Goal: Task Accomplishment & Management: Manage account settings

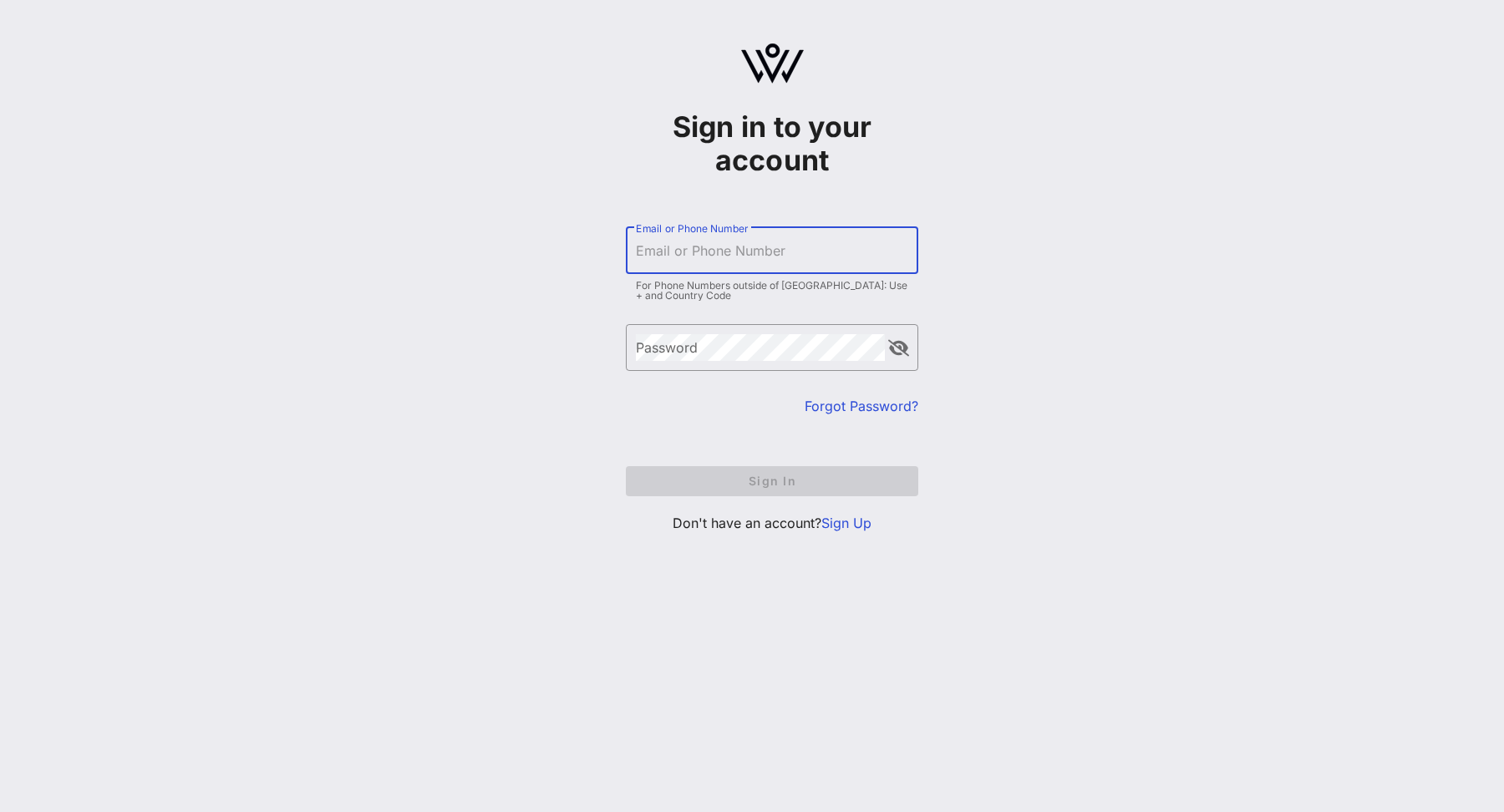
click at [710, 252] on input "Email or Phone Number" at bounding box center [772, 250] width 272 height 27
type input "[EMAIL_ADDRESS][DOMAIN_NAME]"
click at [746, 246] on input "Email or Phone Number" at bounding box center [772, 250] width 272 height 27
type input "[EMAIL_ADDRESS][DOMAIN_NAME]"
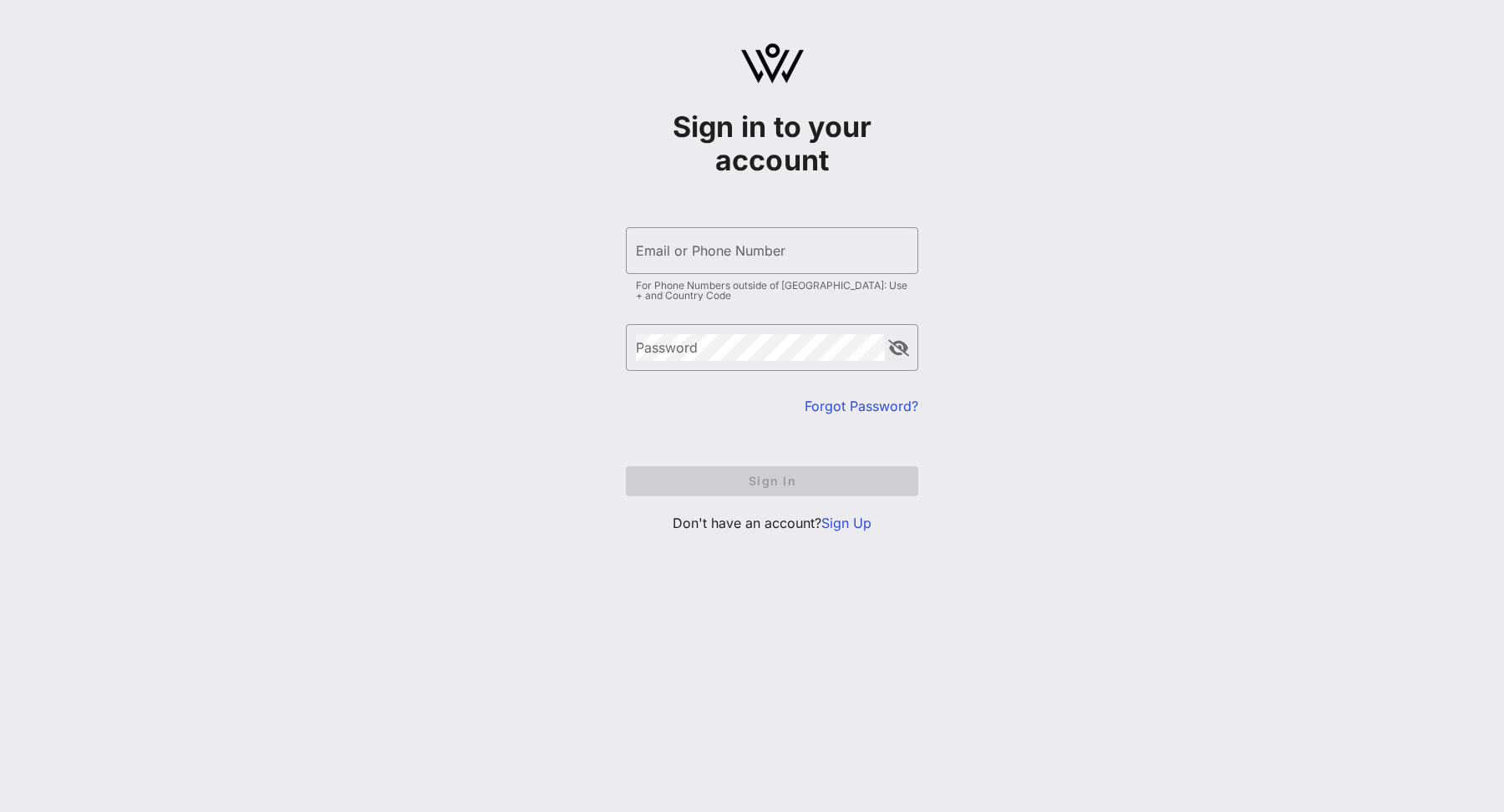
click at [732, 488] on form "​ Email or Phone Number For Phone Numbers outside of US: Use + and Country Code…" at bounding box center [772, 361] width 293 height 302
click at [729, 252] on input "Email or Phone Number" at bounding box center [772, 250] width 272 height 27
type input "[EMAIL_ADDRESS][DOMAIN_NAME]"
click at [720, 240] on div "Email or Phone Number" at bounding box center [772, 251] width 272 height 46
type input "[EMAIL_ADDRESS][DOMAIN_NAME]"
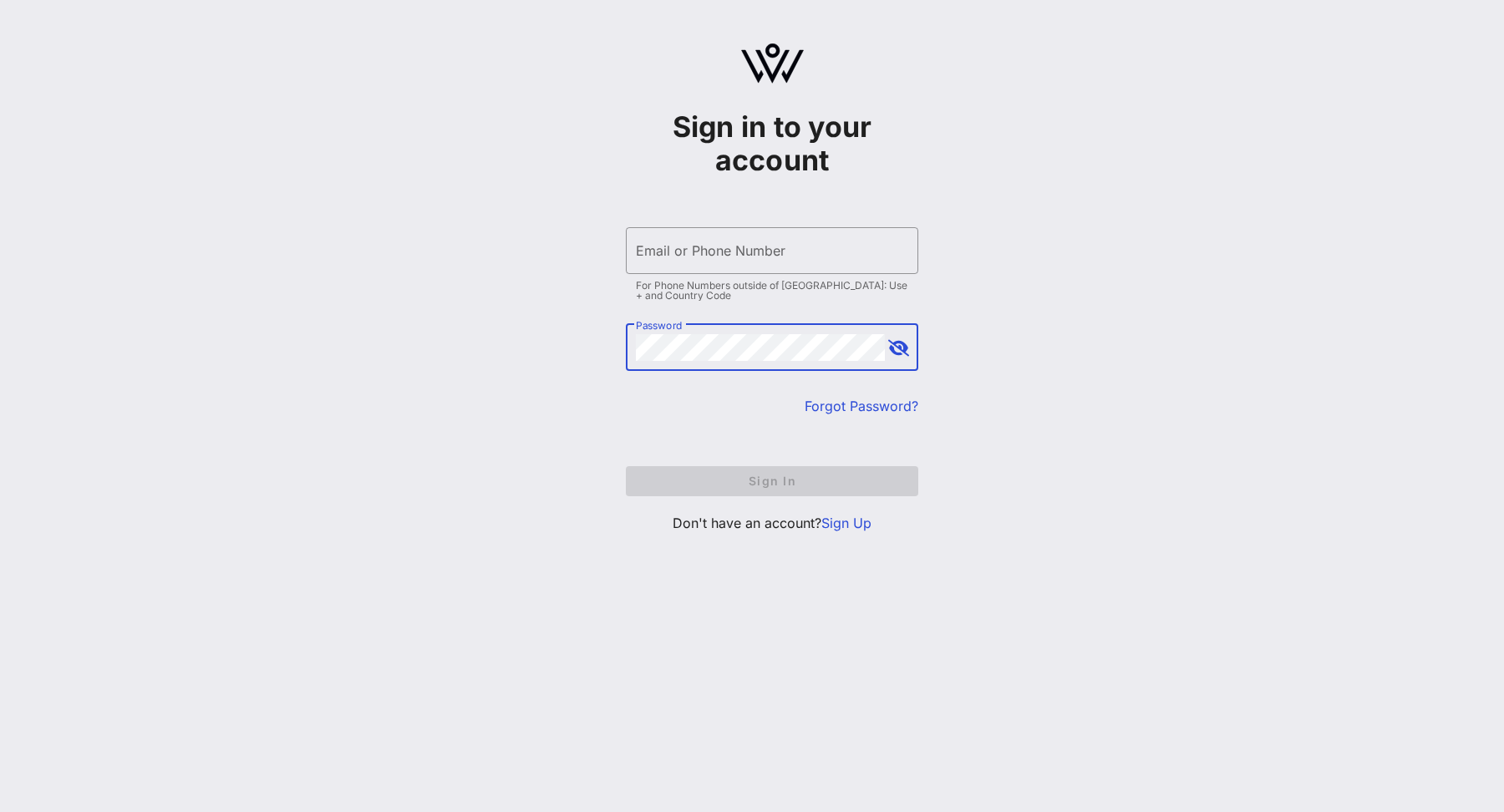
type input "[EMAIL_ADDRESS][DOMAIN_NAME]"
click at [827, 406] on link "Forgot Password?" at bounding box center [861, 405] width 113 height 16
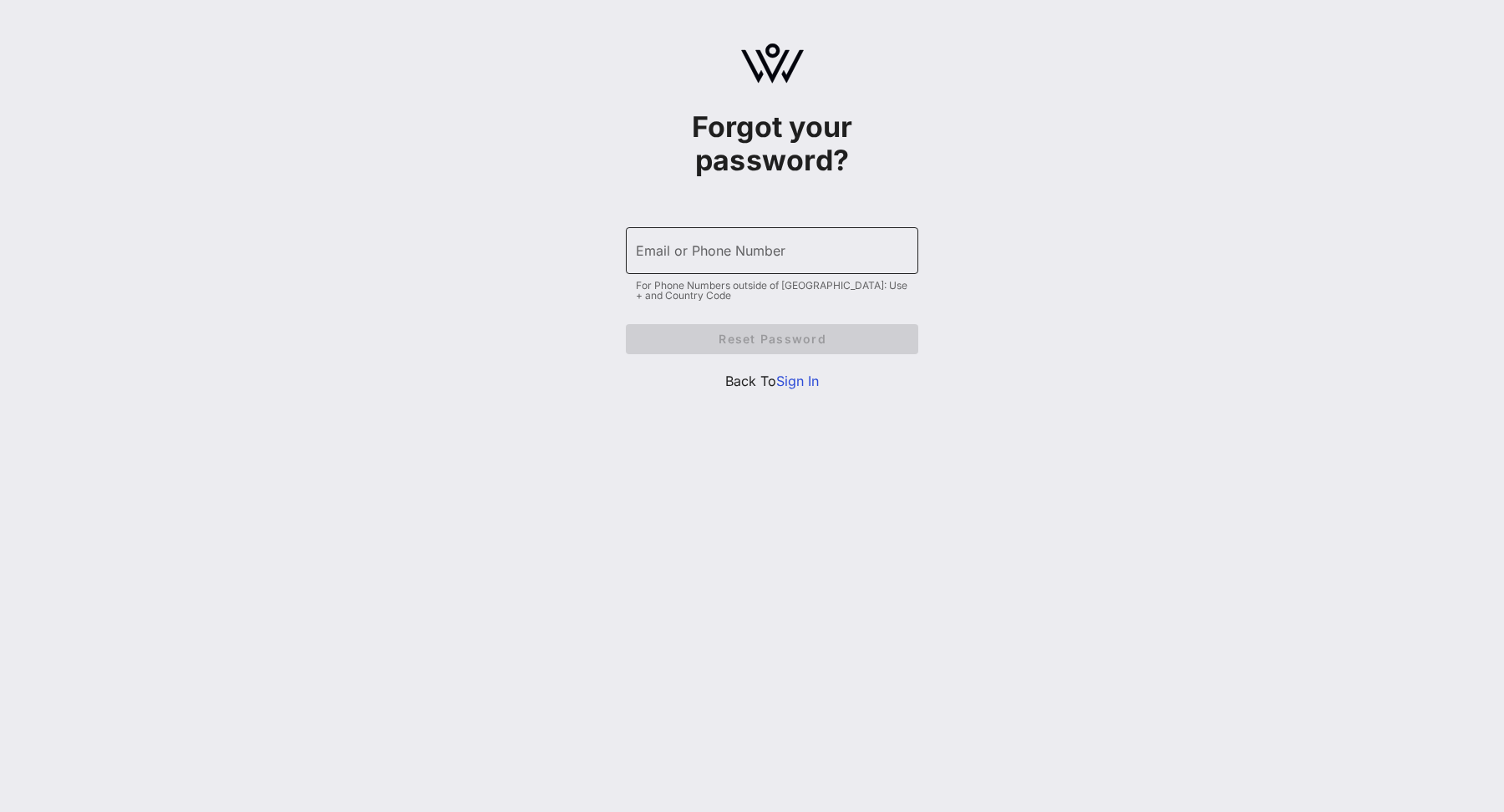
click at [725, 251] on input "Email or Phone Number" at bounding box center [772, 250] width 272 height 27
type input "[EMAIL_ADDRESS][DOMAIN_NAME]"
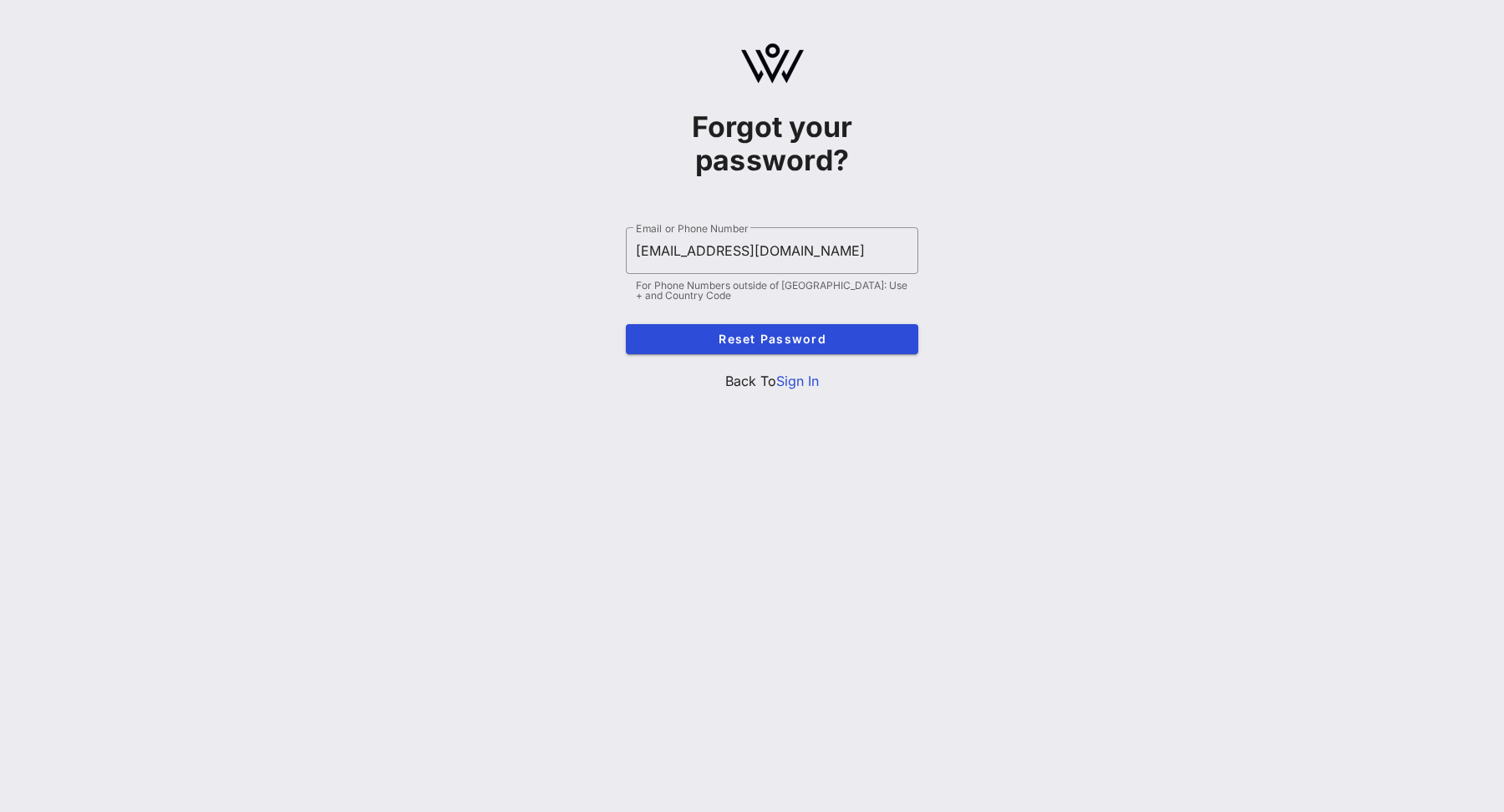
click at [731, 323] on form "​ Email or Phone Number kborgessantos@chci.org For Phone Numbers outside of US:…" at bounding box center [772, 290] width 293 height 161
click at [731, 336] on span "Reset Password" at bounding box center [771, 338] width 265 height 15
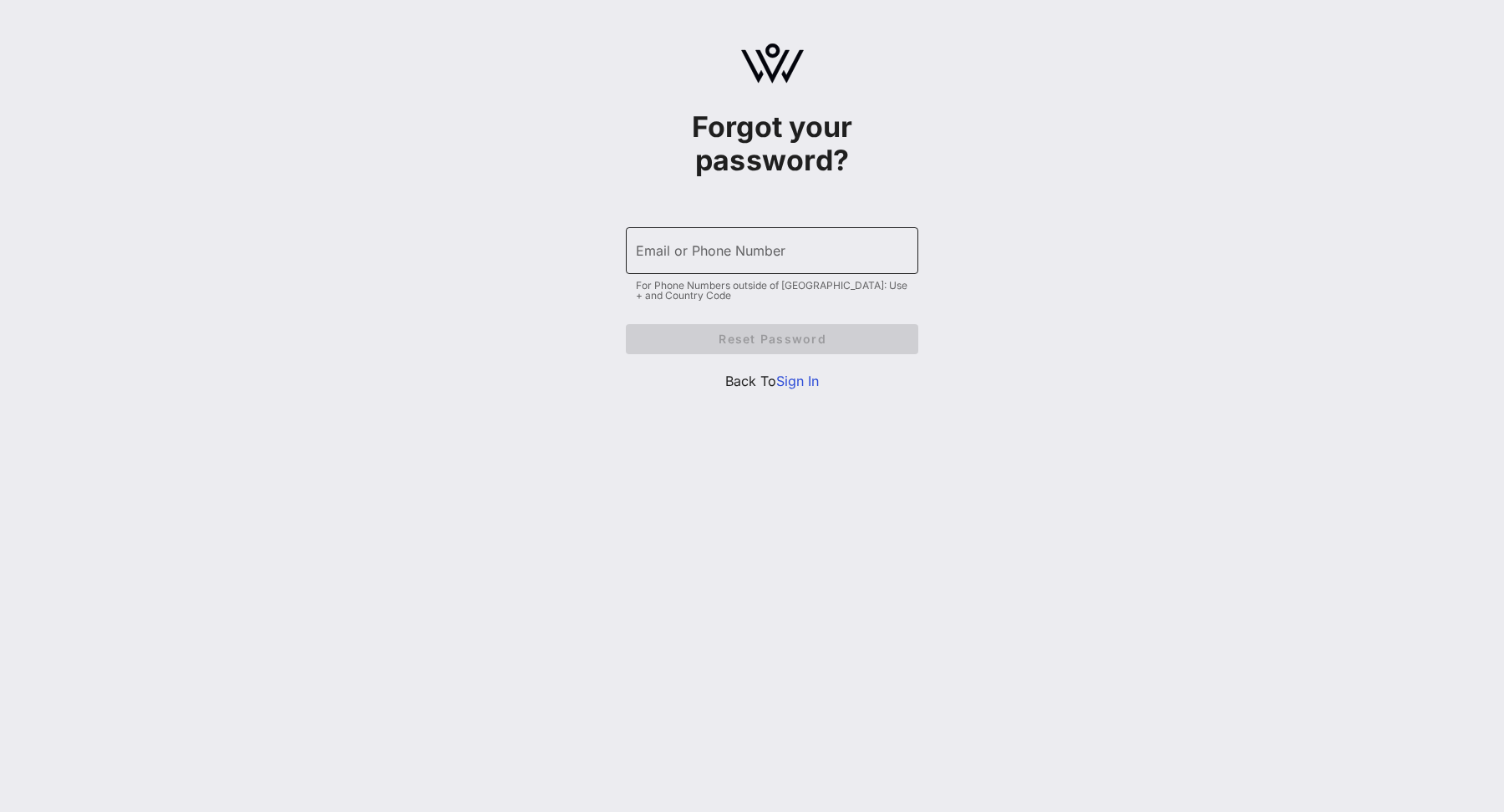
click at [648, 249] on input "Email or Phone Number" at bounding box center [772, 250] width 272 height 27
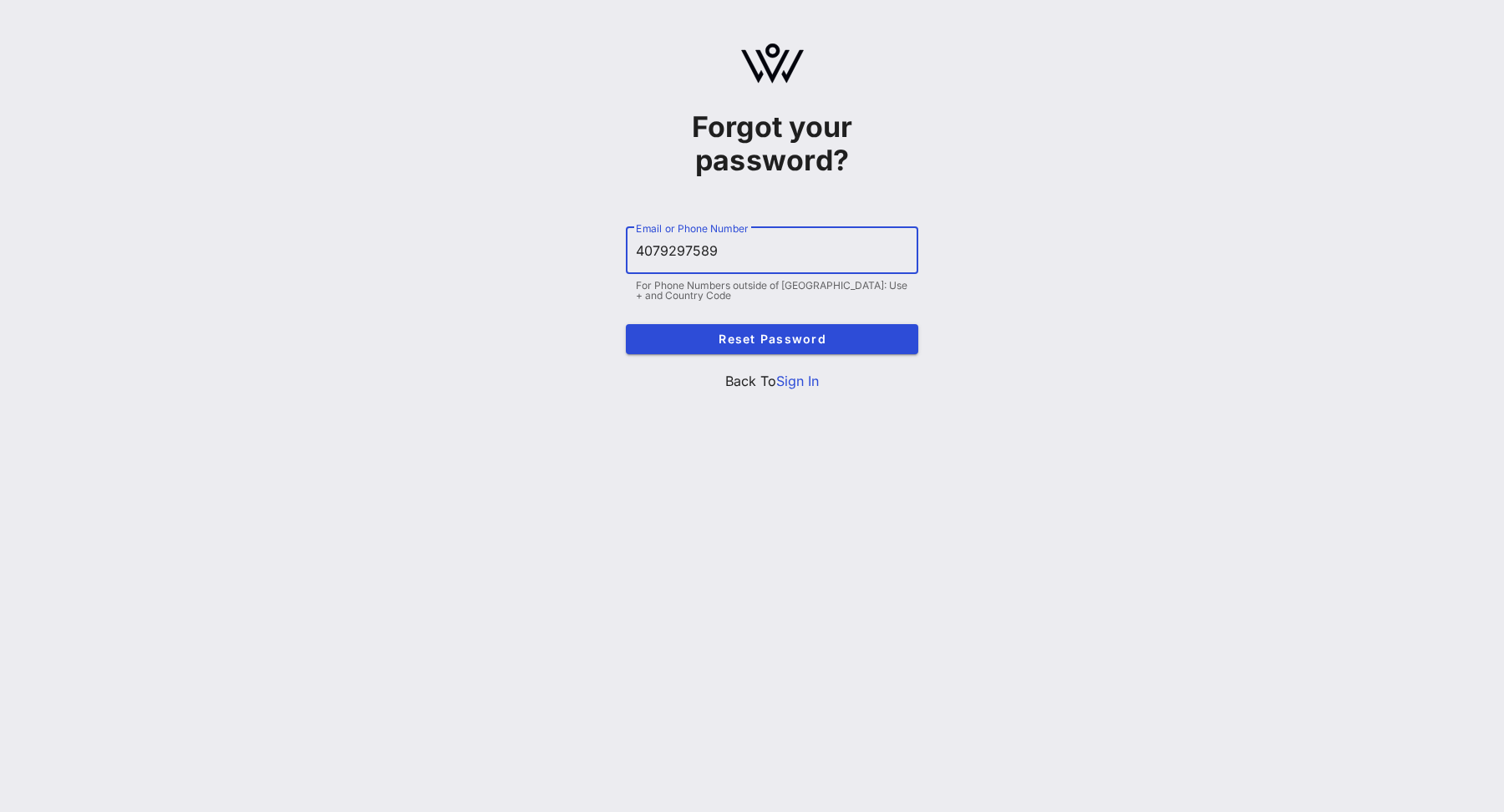
type input "4079297589"
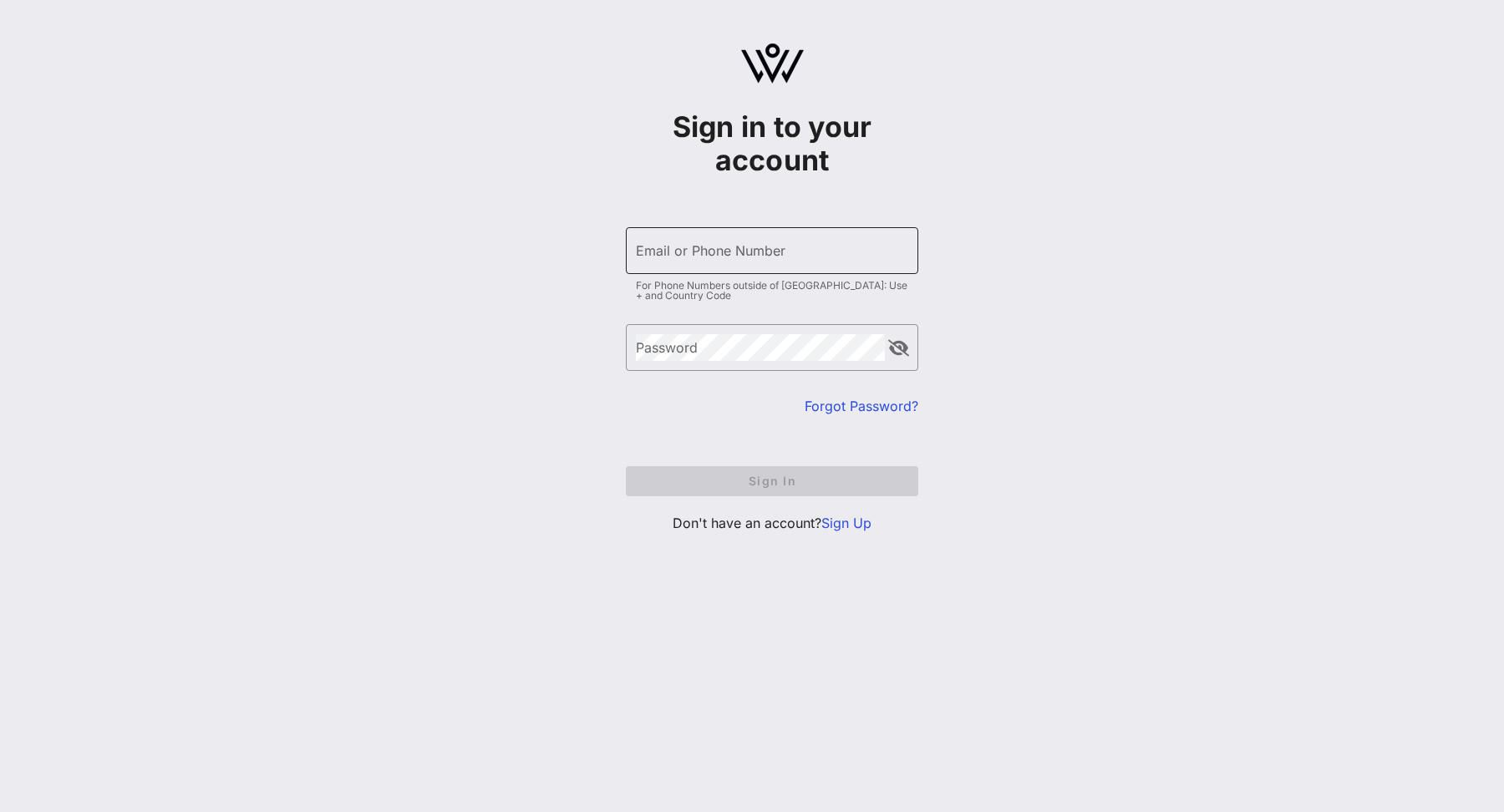
click at [672, 262] on input "Email or Phone Number" at bounding box center [772, 250] width 272 height 27
type input "[EMAIL_ADDRESS][DOMAIN_NAME]"
click at [731, 266] on div "Email or Phone Number" at bounding box center [772, 251] width 272 height 46
type input "[EMAIL_ADDRESS][DOMAIN_NAME]"
click at [831, 396] on div "Forgot Password?" at bounding box center [772, 405] width 293 height 20
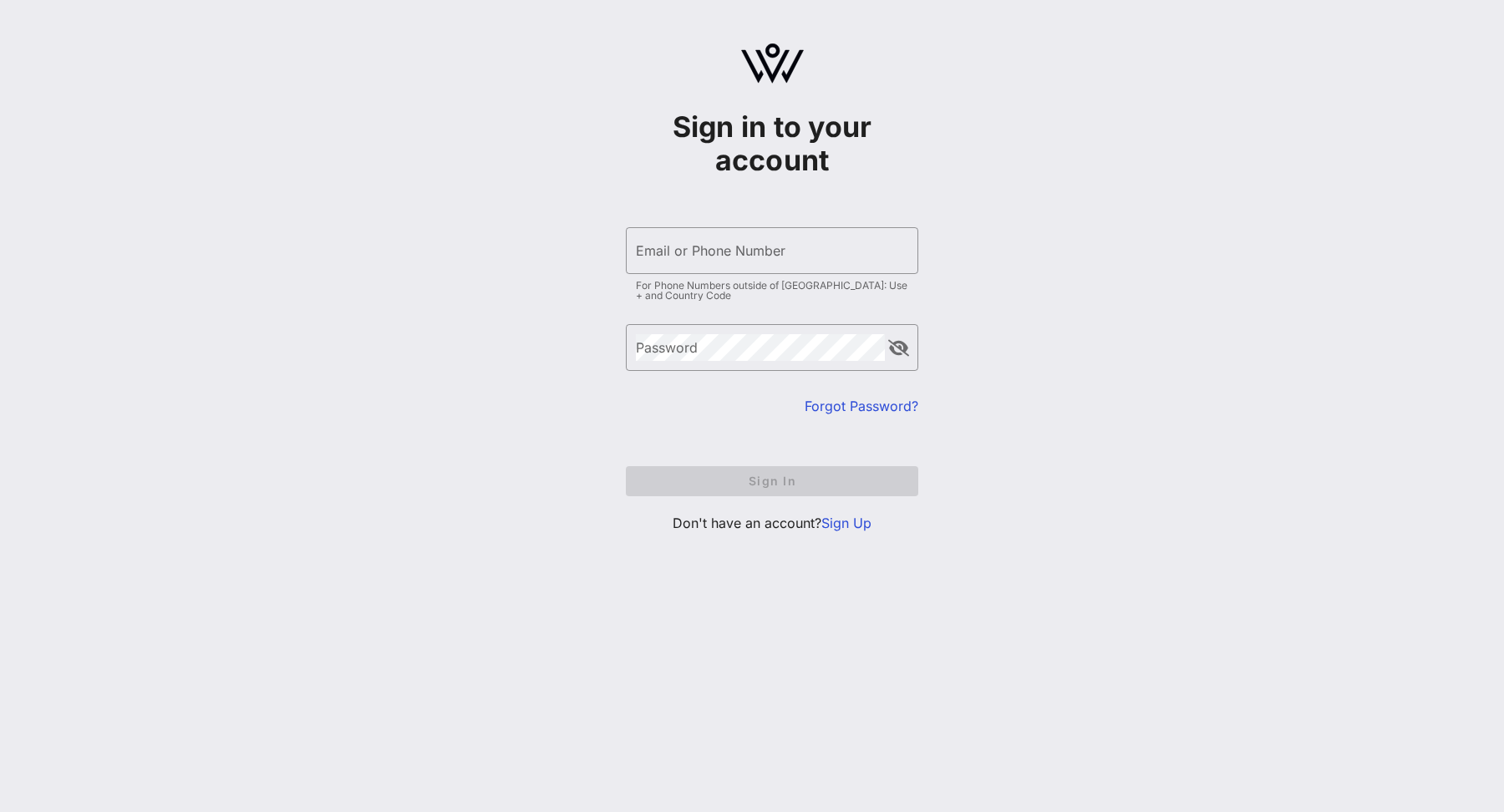
click at [832, 402] on link "Forgot Password?" at bounding box center [861, 405] width 113 height 16
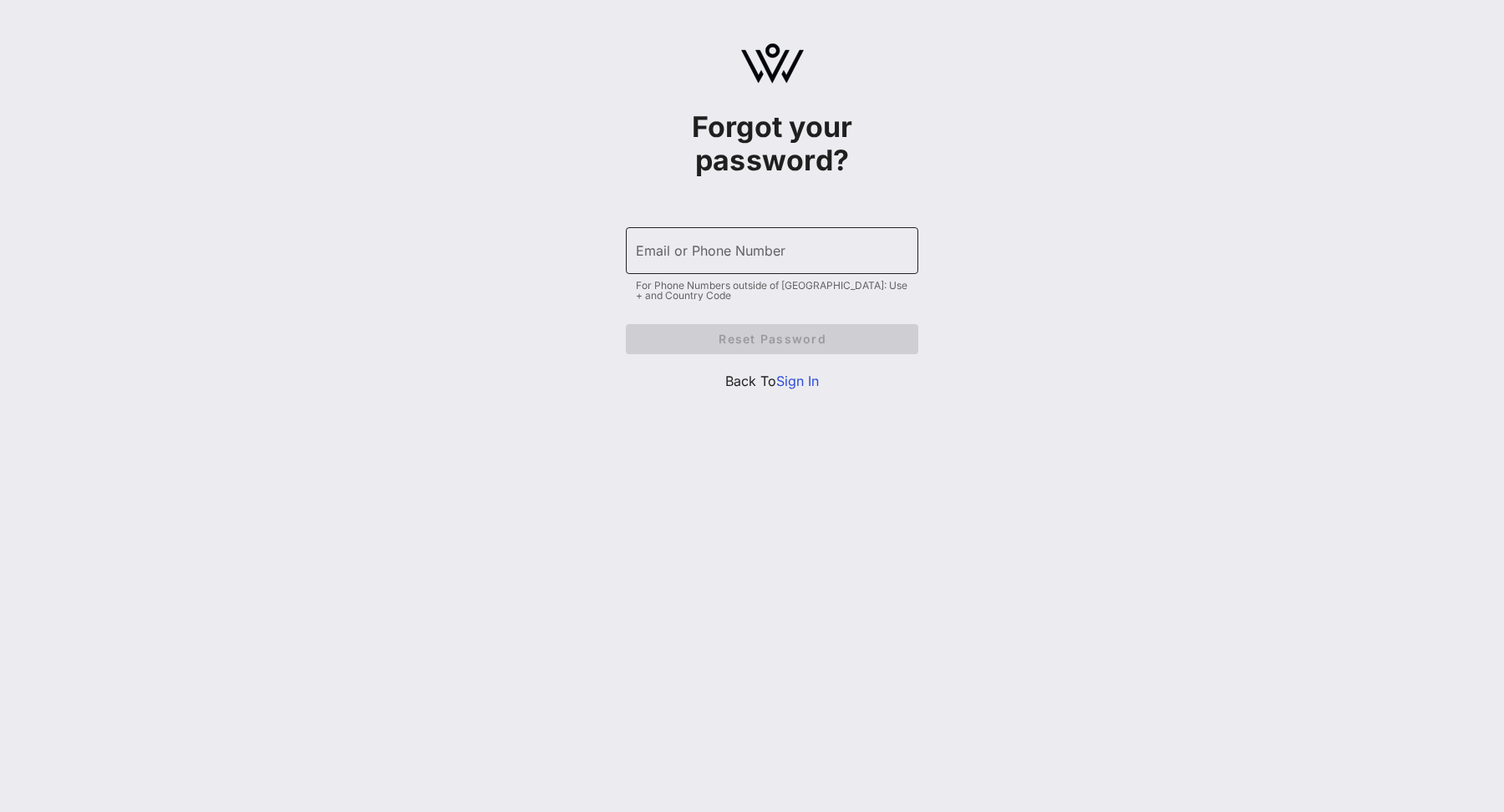
click at [749, 250] on input "Email or Phone Number" at bounding box center [772, 250] width 272 height 27
type input "[EMAIL_ADDRESS][DOMAIN_NAME]"
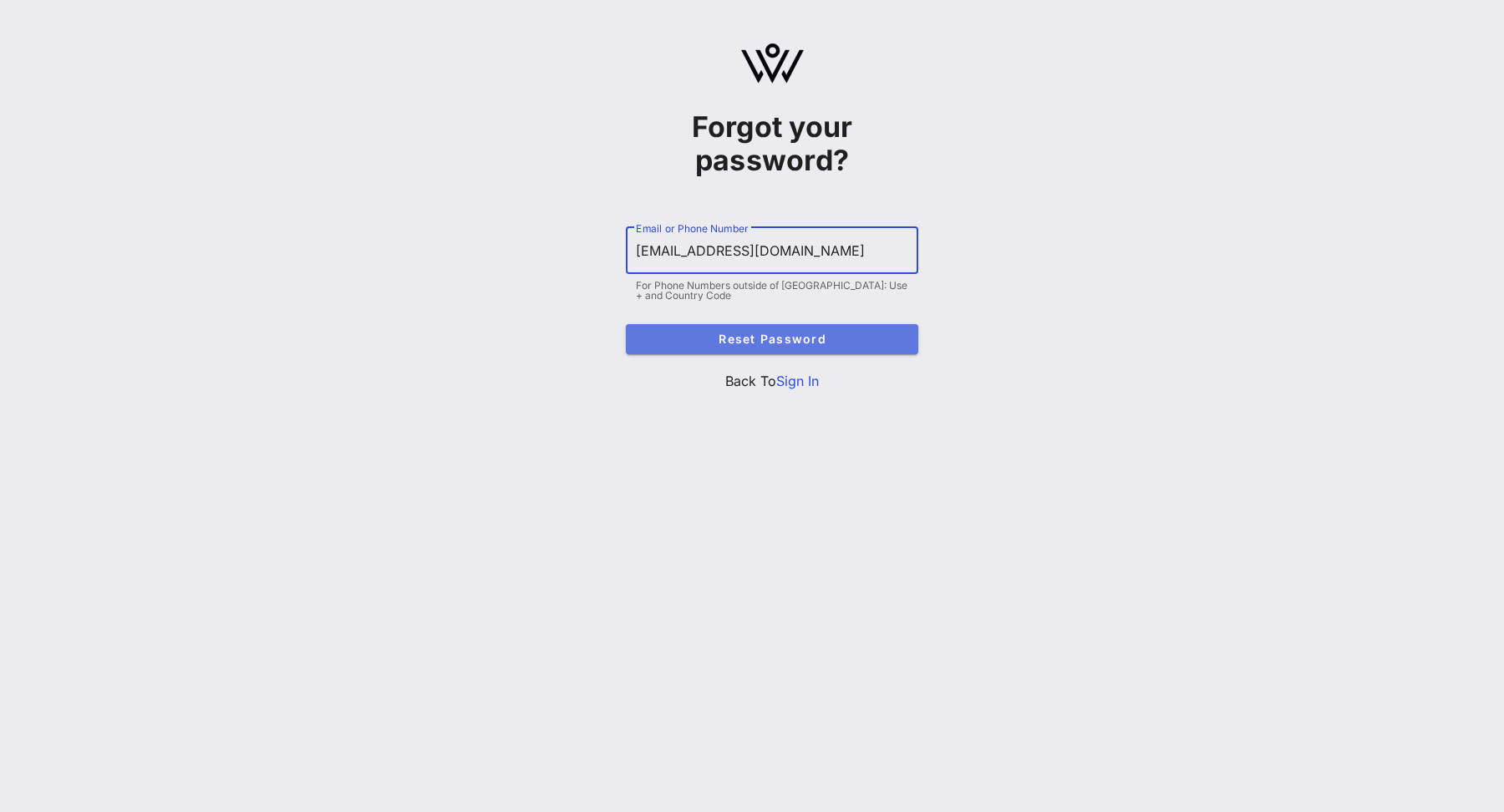
click at [755, 340] on span "Reset Password" at bounding box center [771, 338] width 265 height 15
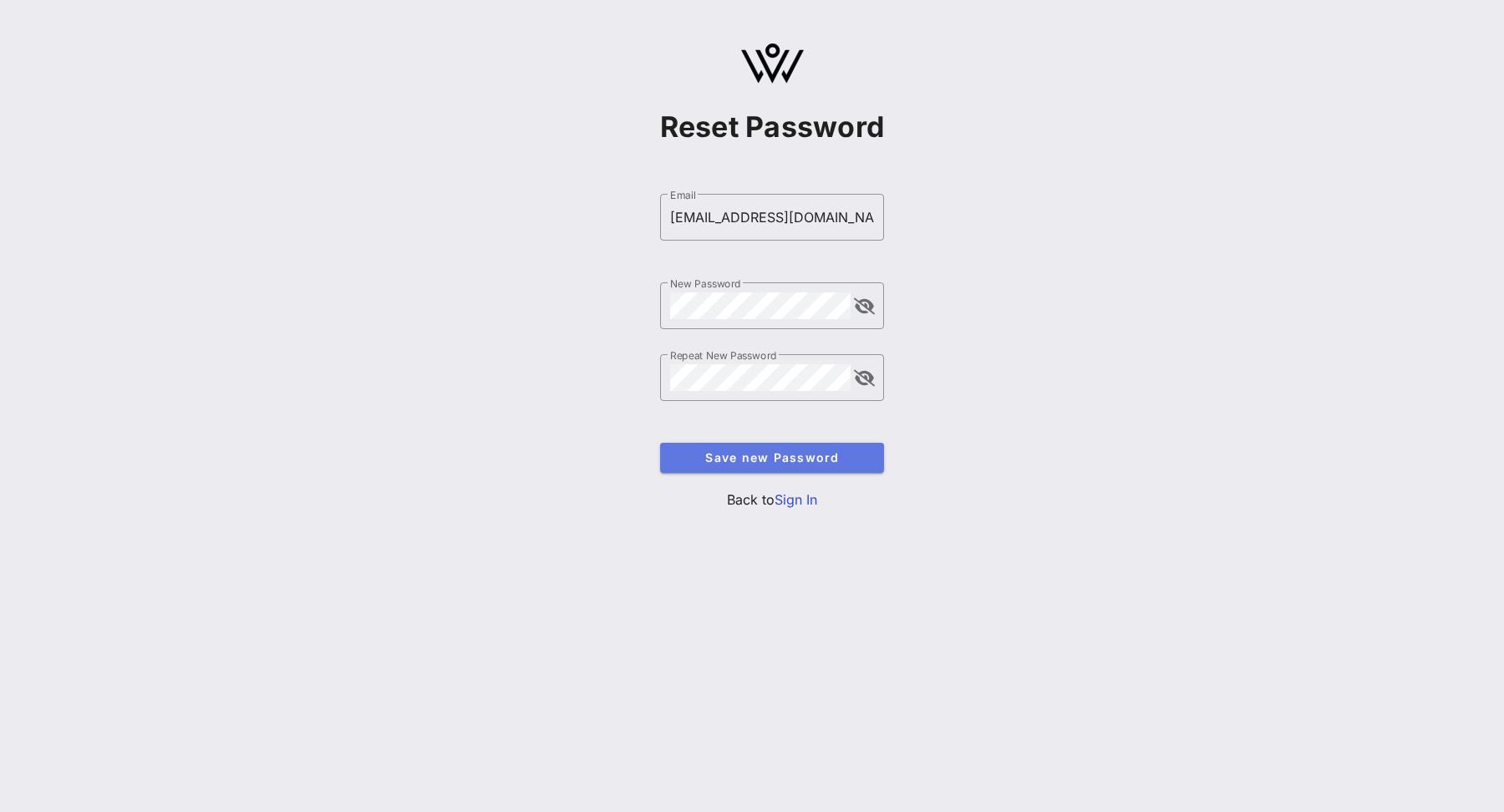
click at [759, 463] on span "Save new Password" at bounding box center [772, 457] width 198 height 15
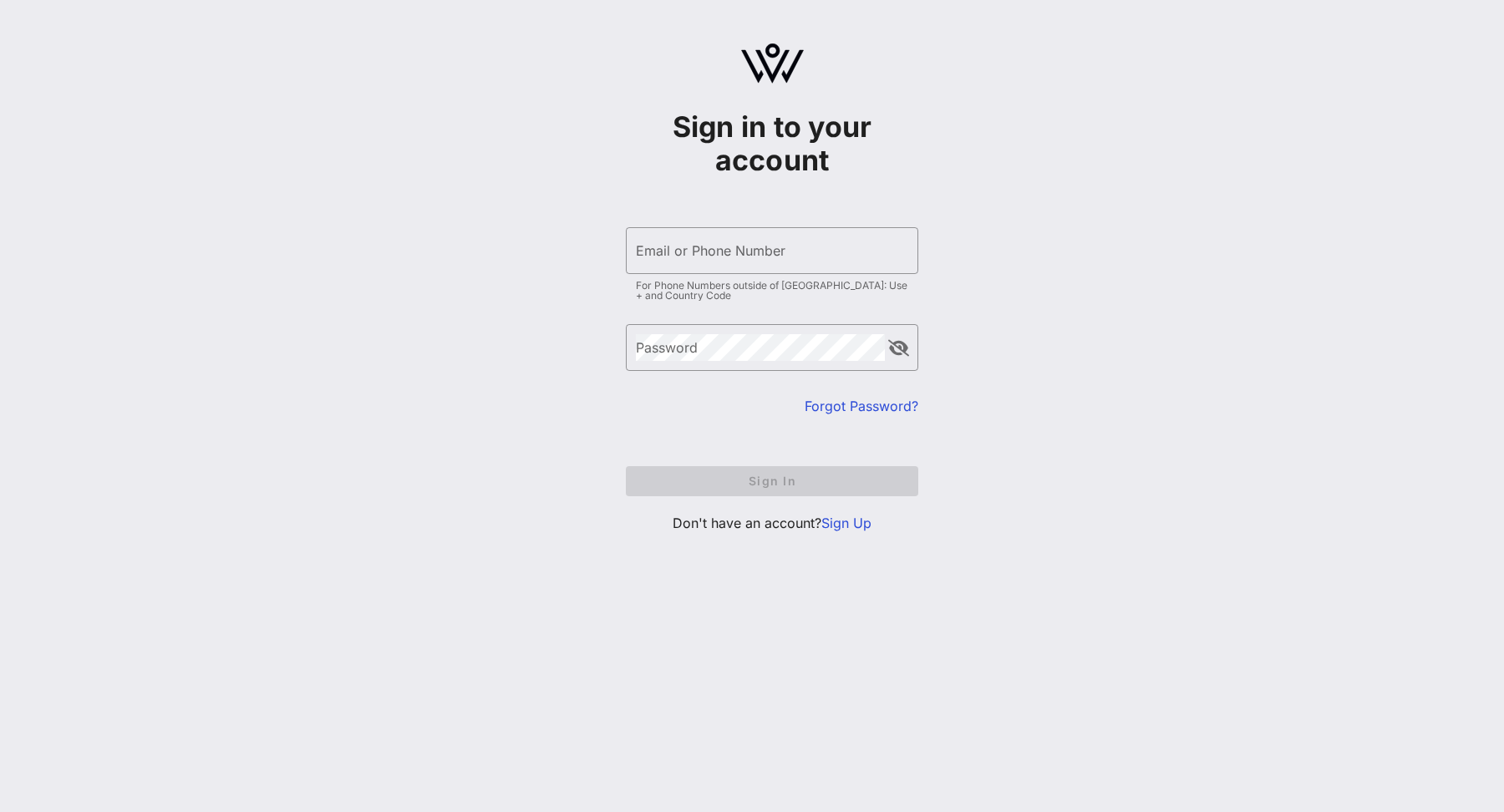
click at [732, 278] on div "​ Email or Phone Number For Phone Numbers outside of [GEOGRAPHIC_DATA]: Use + a…" at bounding box center [772, 267] width 293 height 80
click at [732, 233] on div "Email or Phone Number" at bounding box center [772, 251] width 272 height 46
type input "[EMAIL_ADDRESS][DOMAIN_NAME]"
click at [723, 247] on input "Email or Phone Number" at bounding box center [772, 250] width 272 height 27
type input "[EMAIL_ADDRESS][DOMAIN_NAME]"
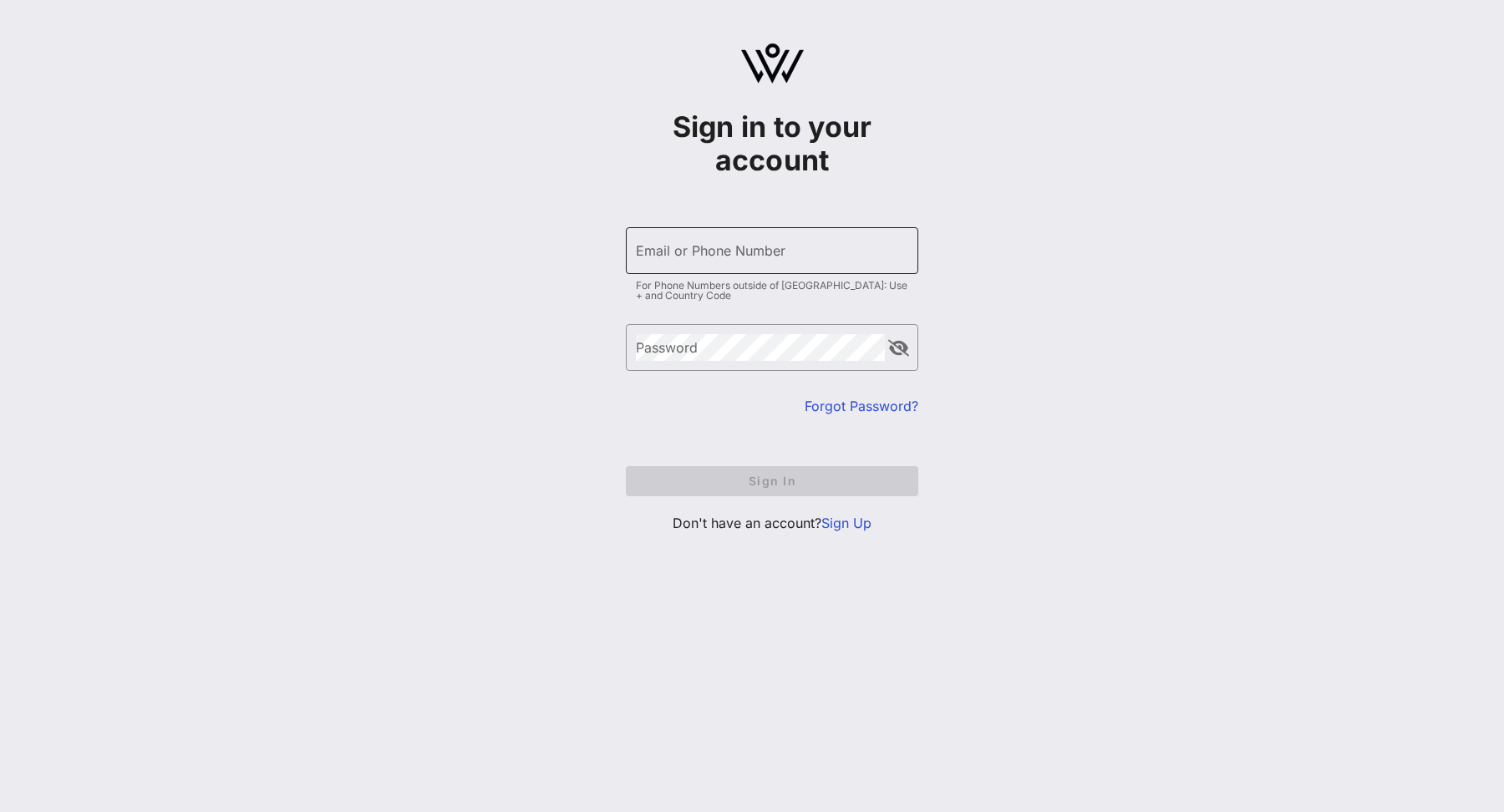
click at [710, 260] on input "Email or Phone Number" at bounding box center [772, 250] width 272 height 27
type input "[EMAIL_ADDRESS][DOMAIN_NAME]"
click at [755, 246] on input "Email or Phone Number" at bounding box center [772, 250] width 272 height 27
type input "[EMAIL_ADDRESS][DOMAIN_NAME]"
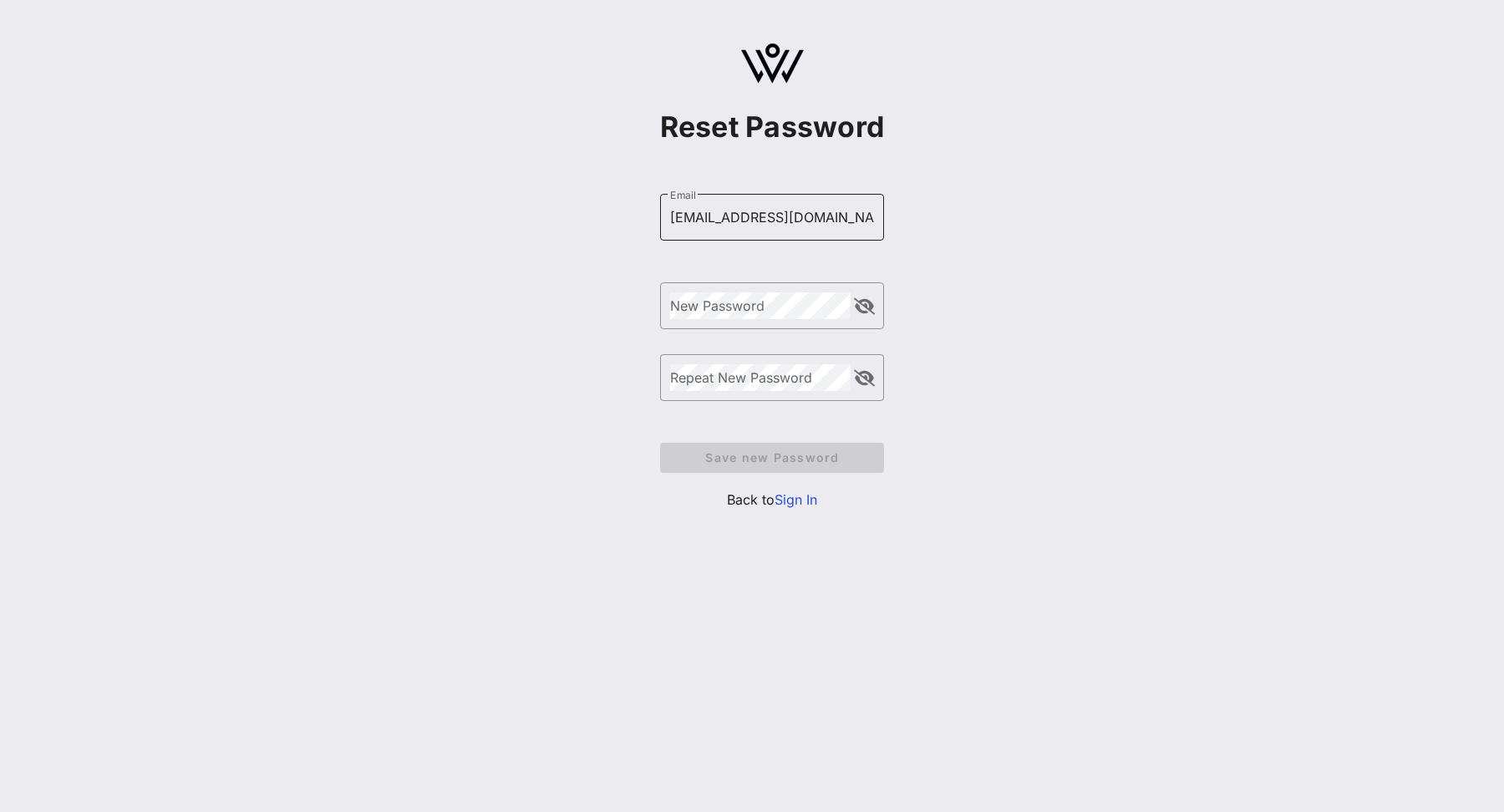
click at [757, 203] on div "Email [EMAIL_ADDRESS][DOMAIN_NAME]" at bounding box center [772, 217] width 204 height 46
click at [1437, 197] on div "Reset Password ​ Email kborgessantos@chci.org ​ New Password ​ Repeat New Passw…" at bounding box center [772, 283] width 1464 height 567
click at [828, 456] on span "Save new Password" at bounding box center [772, 457] width 198 height 15
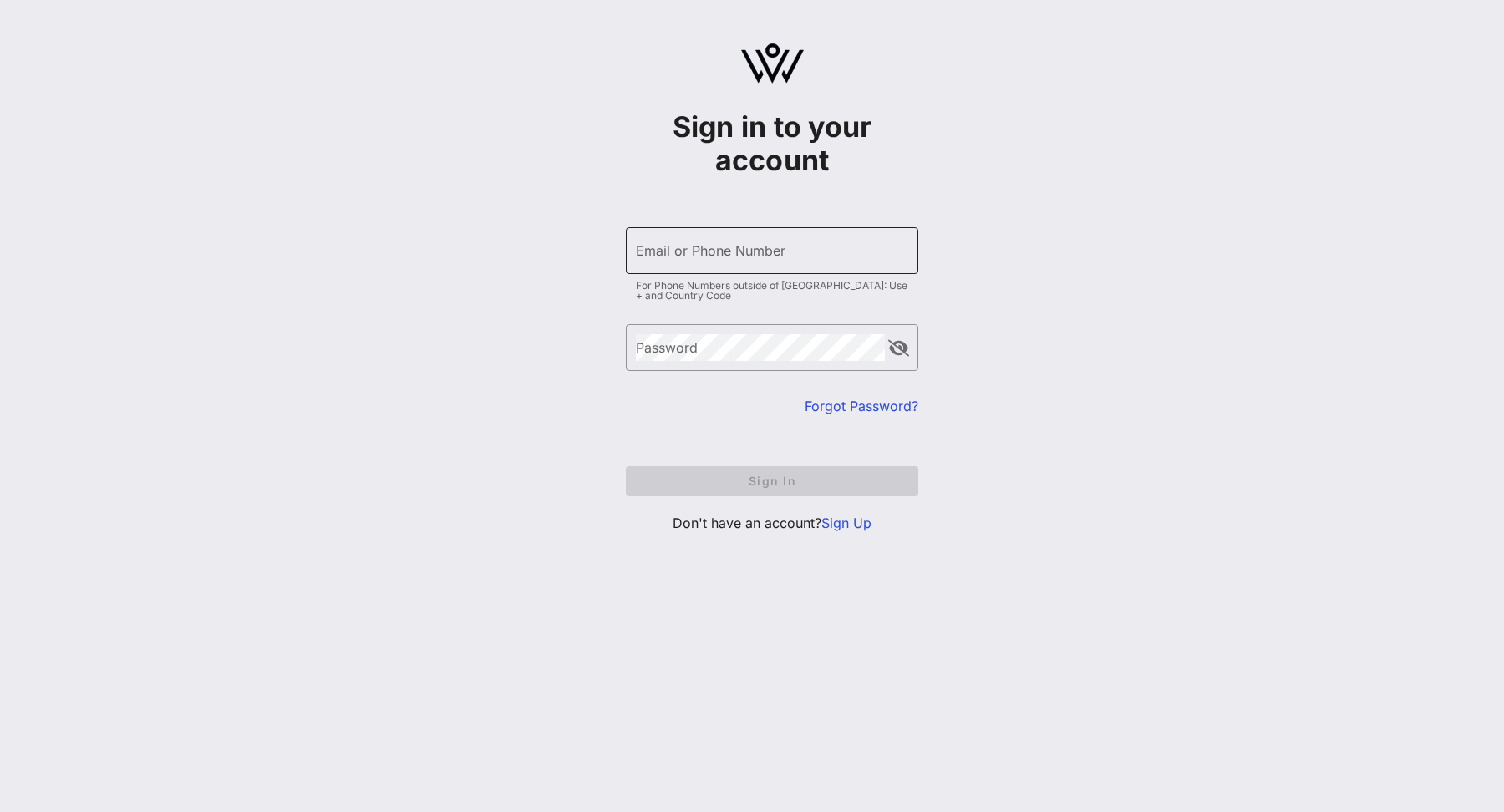
click at [731, 264] on input "Email or Phone Number" at bounding box center [772, 250] width 272 height 27
type input "[EMAIL_ADDRESS][DOMAIN_NAME]"
click at [719, 230] on div "Email or Phone Number" at bounding box center [772, 251] width 272 height 46
type input "[EMAIL_ADDRESS][DOMAIN_NAME]"
click at [752, 252] on input "Email or Phone Number" at bounding box center [772, 250] width 272 height 27
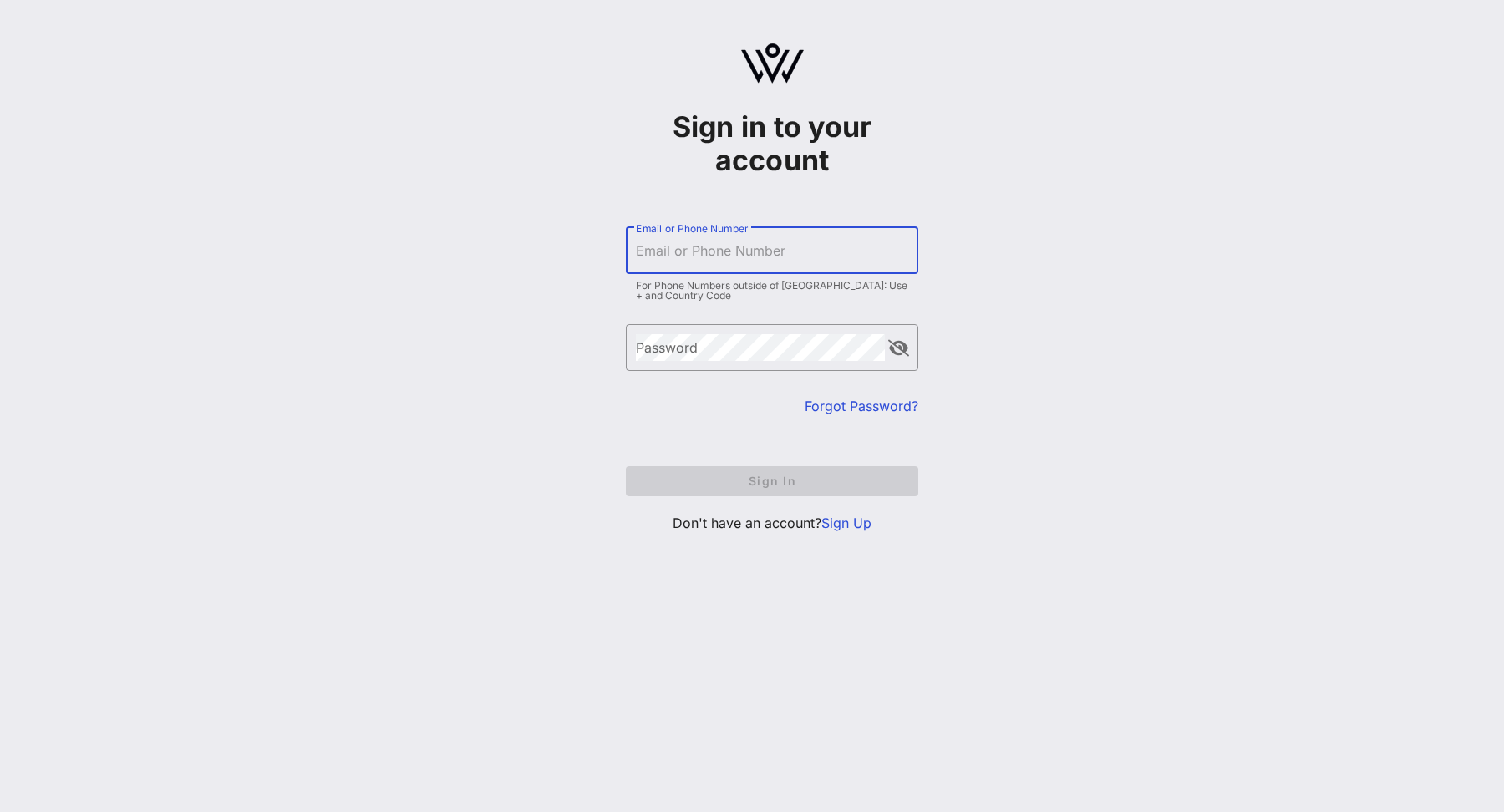
type input "[EMAIL_ADDRESS][DOMAIN_NAME]"
click at [736, 257] on input "Email or Phone Number" at bounding box center [772, 250] width 272 height 27
type input "kborgessantos@chci.org"
click at [715, 247] on input "Email or Phone Number" at bounding box center [772, 250] width 272 height 27
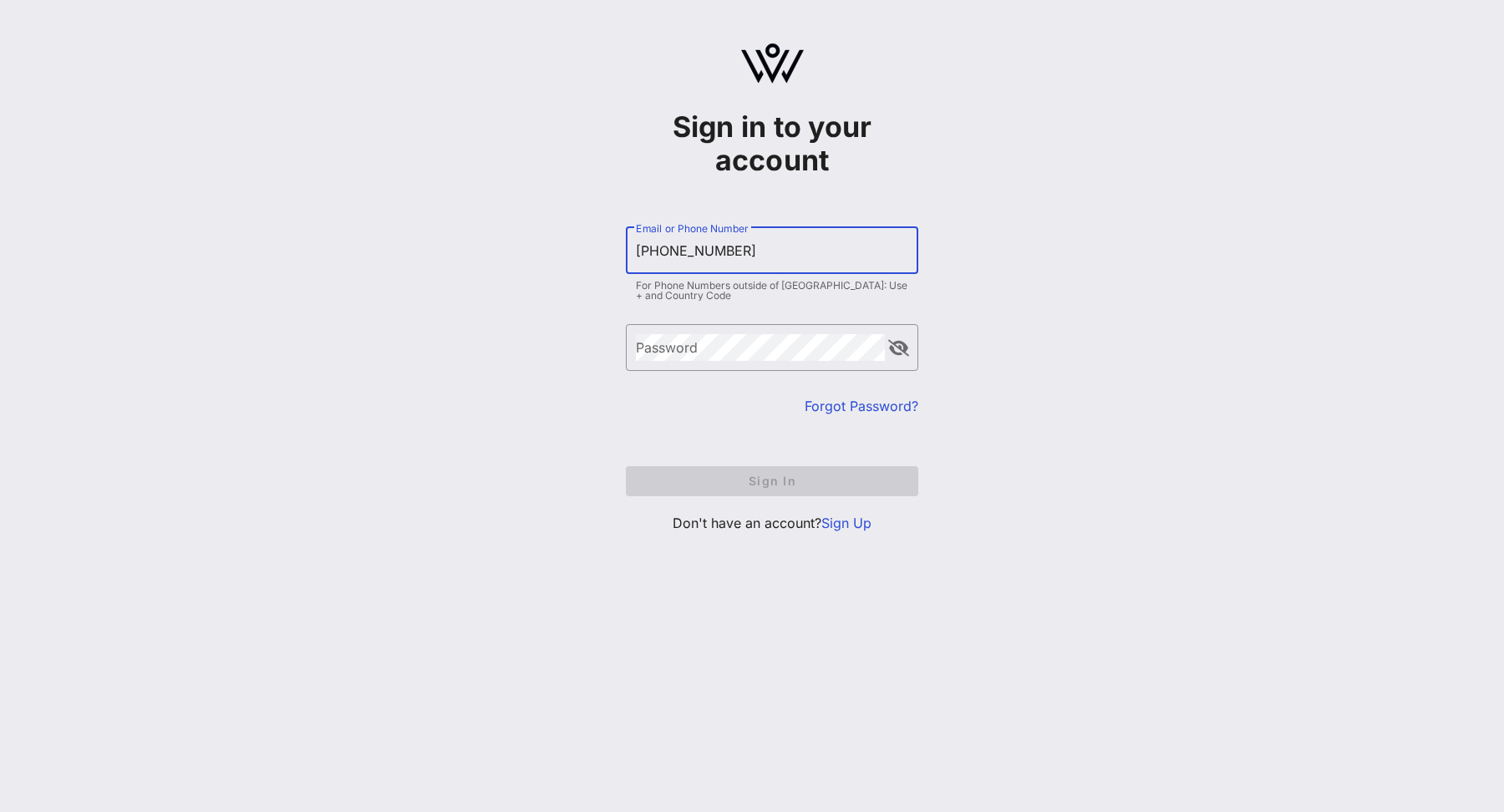
type input "+14079297589"
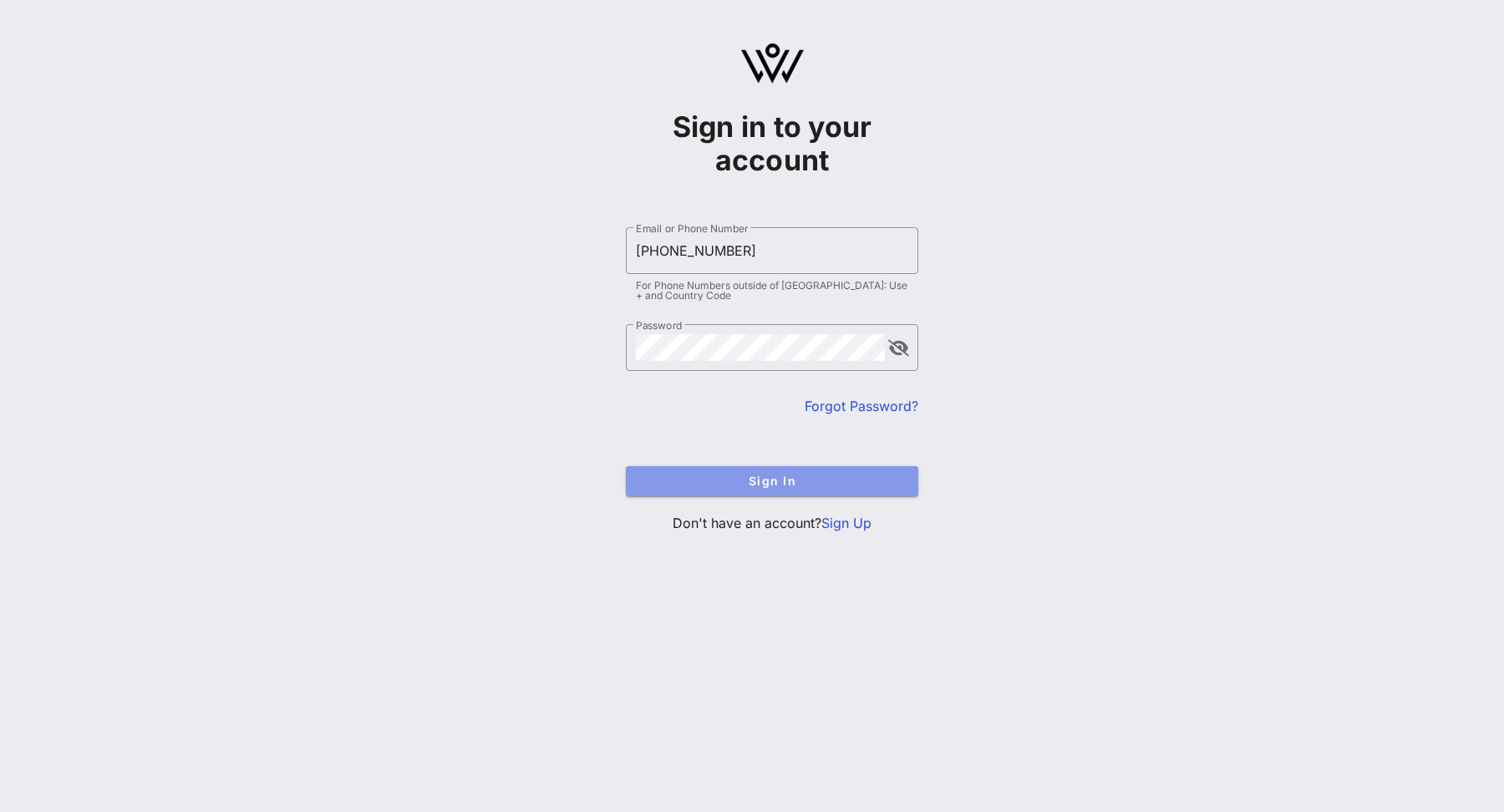
click at [728, 480] on span "Sign In" at bounding box center [771, 481] width 265 height 15
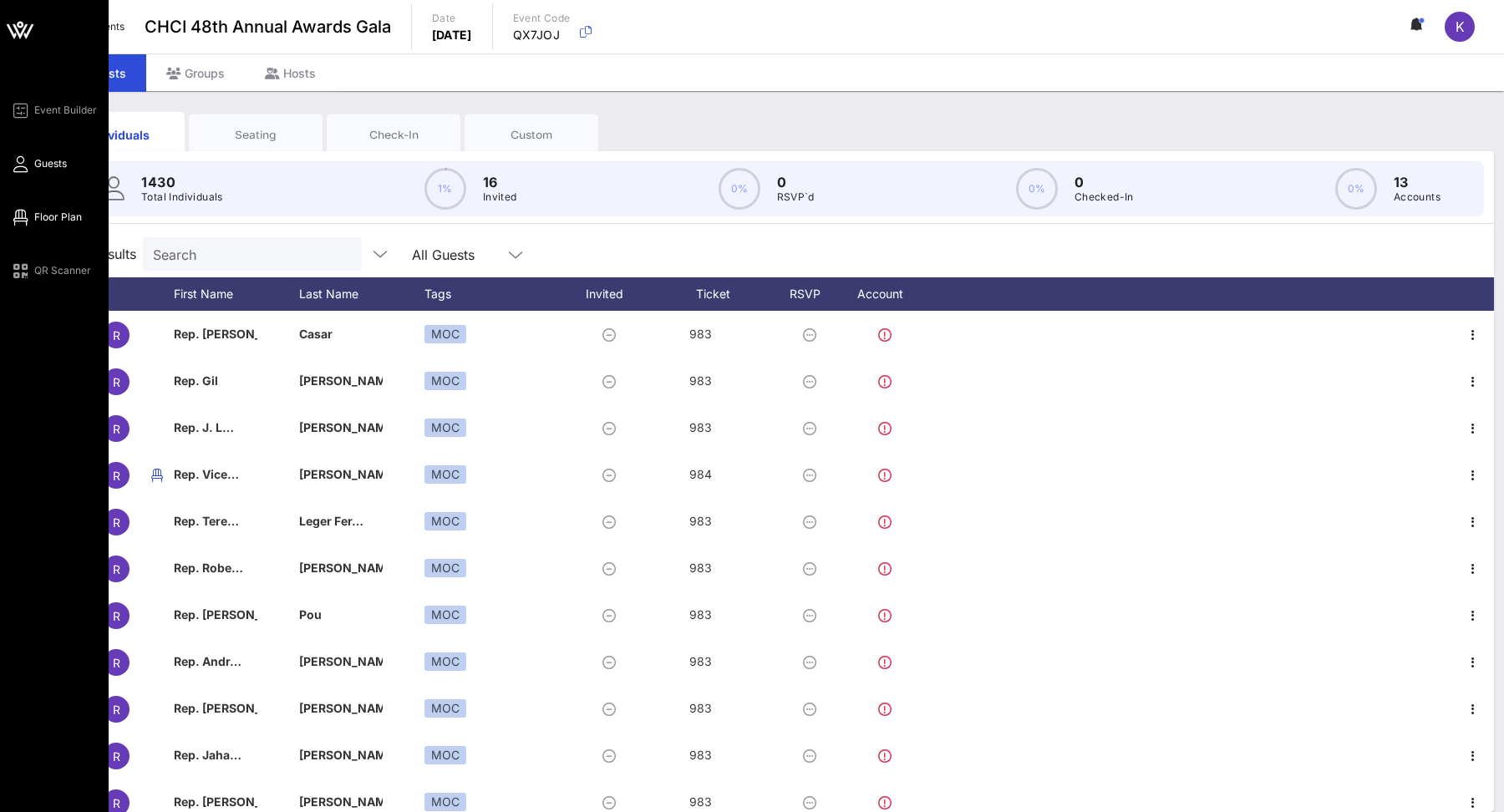
click at [38, 215] on span "Floor Plan" at bounding box center [58, 217] width 47 height 15
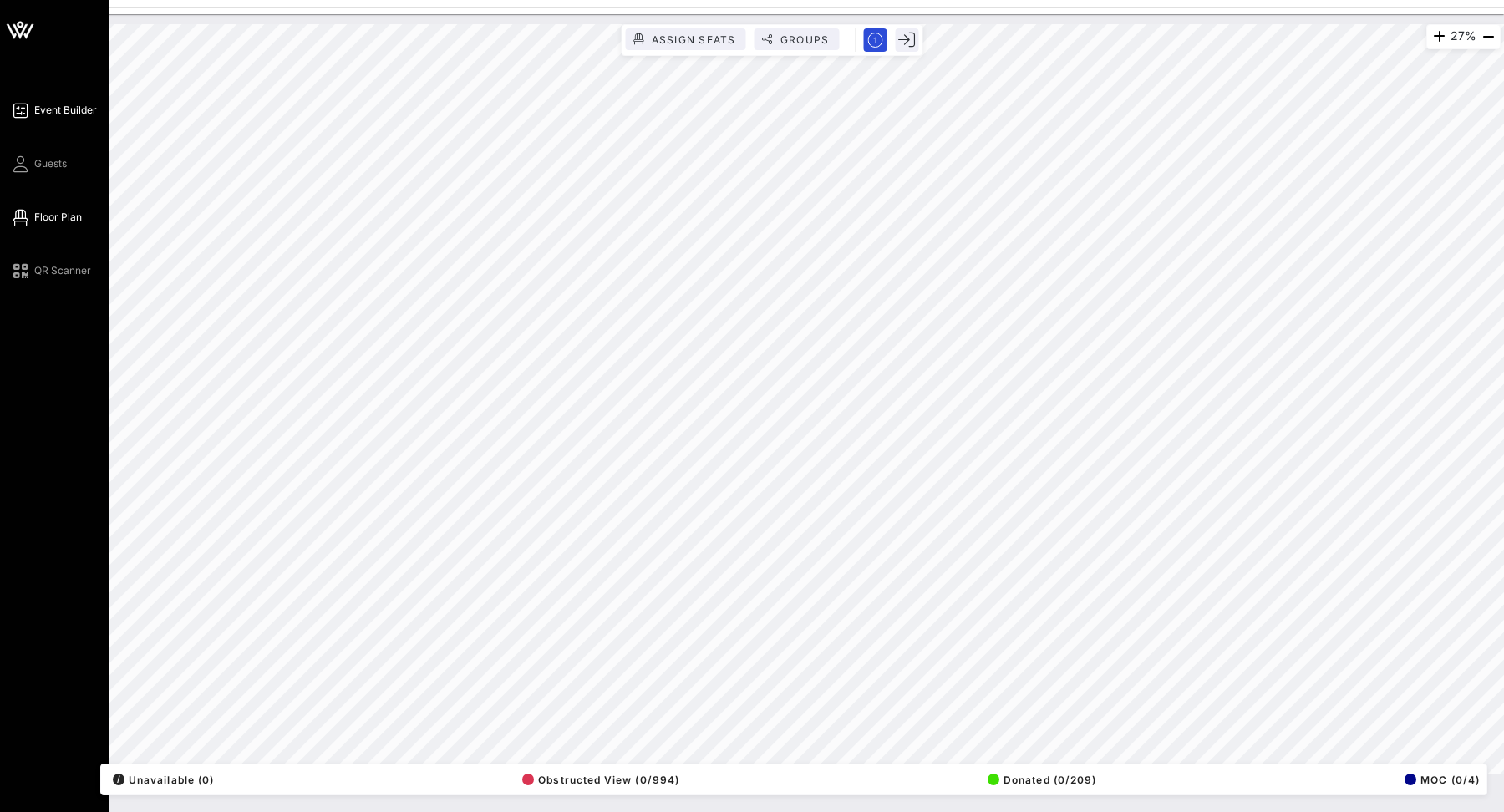
click at [53, 112] on span "Event Builder" at bounding box center [65, 111] width 63 height 15
